Goal: Task Accomplishment & Management: Use online tool/utility

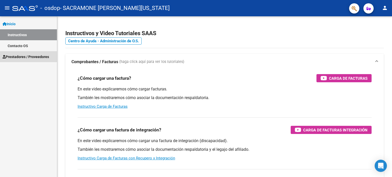
click at [25, 54] on span "Prestadores / Proveedores" at bounding box center [26, 57] width 46 height 6
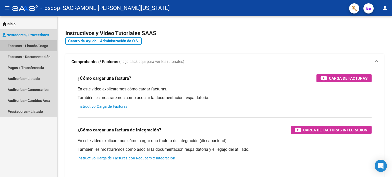
click at [25, 43] on link "Facturas - Listado/Carga" at bounding box center [28, 45] width 57 height 11
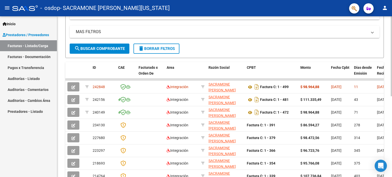
scroll to position [98, 0]
click at [390, 108] on div "Video tutorial PRESTADORES -> Listado de CPBTs Emitidos por Prestadores / Prove…" at bounding box center [225, 78] width 336 height 321
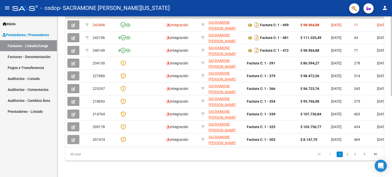
click at [391, 150] on div at bounding box center [390, 137] width 1 height 80
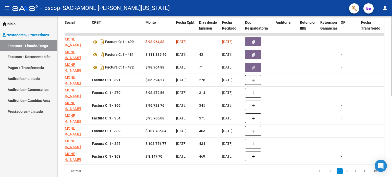
scroll to position [143, 0]
click at [362, 123] on div "Video tutorial PRESTADORES -> Listado de CPBTs Emitidos por Prestadores / Prove…" at bounding box center [225, 33] width 336 height 321
click at [368, 25] on span "Fecha Transferido" at bounding box center [370, 25] width 19 height 10
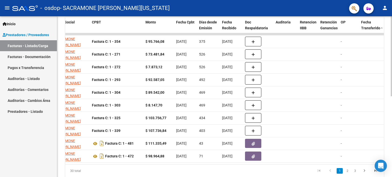
click at [368, 25] on span "Fecha Transferido" at bounding box center [370, 25] width 19 height 10
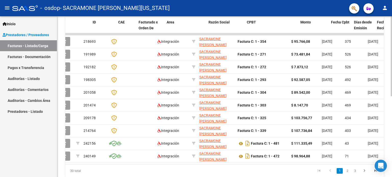
scroll to position [0, 0]
